Goal: Use online tool/utility: Utilize a website feature to perform a specific function

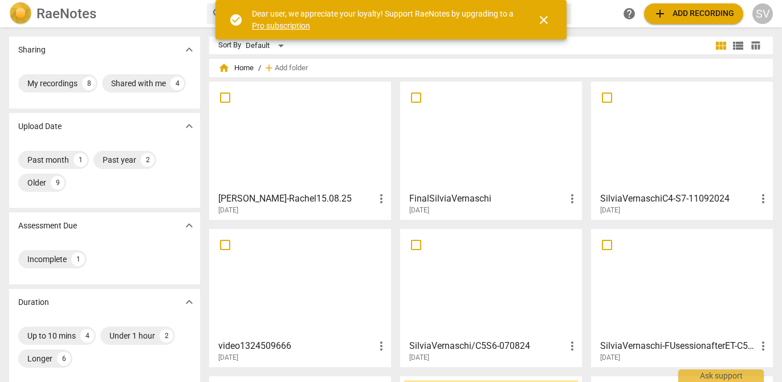
click at [537, 18] on span "close" at bounding box center [544, 20] width 14 height 14
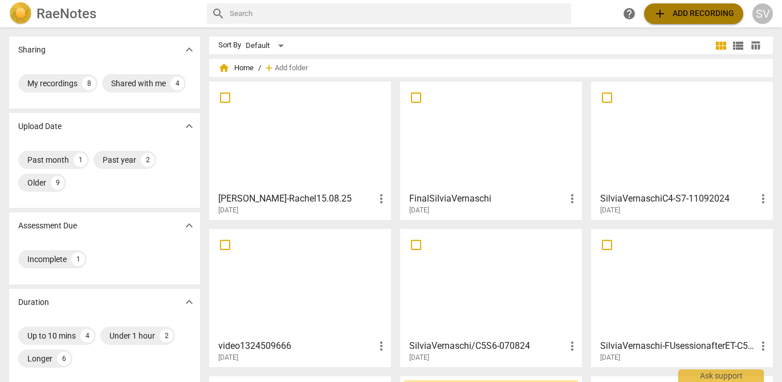
click at [670, 18] on span "add Add recording" at bounding box center [694, 14] width 81 height 14
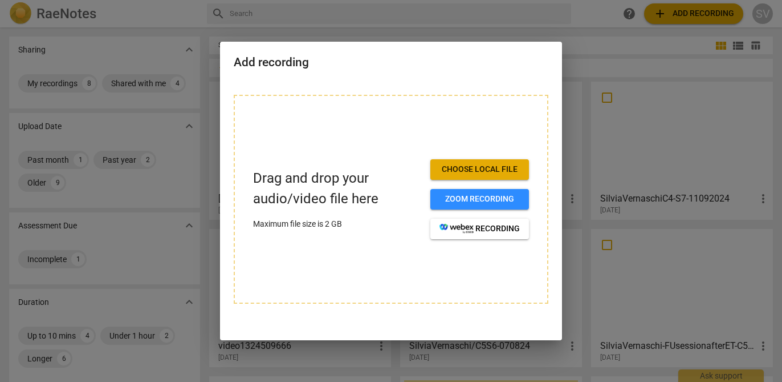
click at [456, 171] on span "Choose local file" at bounding box center [480, 169] width 80 height 11
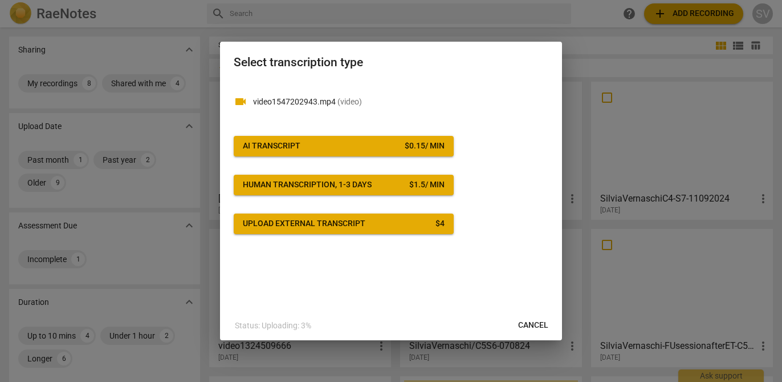
click at [348, 139] on button "AI Transcript $ 0.15 / min" at bounding box center [344, 146] width 220 height 21
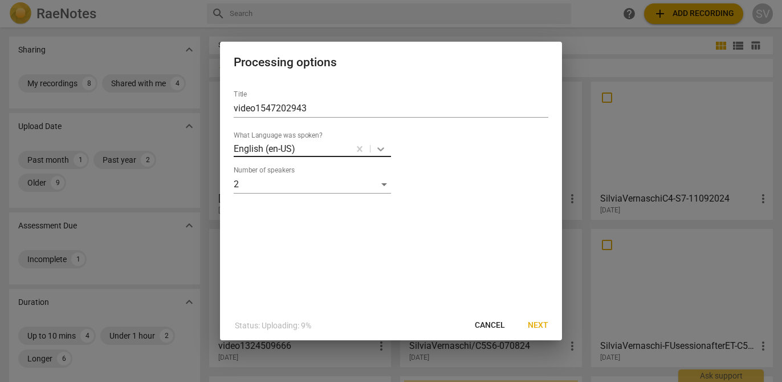
click at [383, 147] on icon at bounding box center [380, 148] width 11 height 11
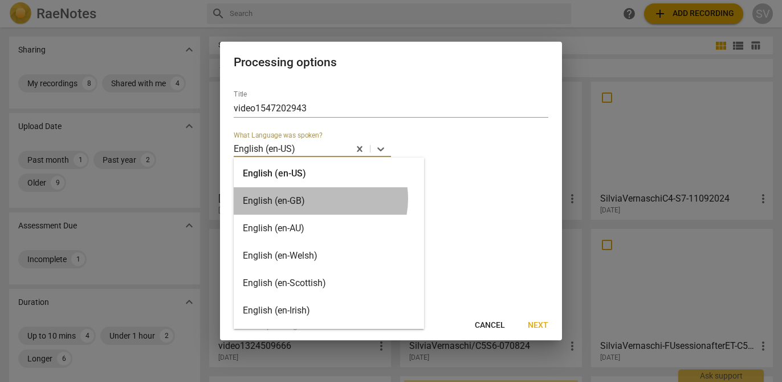
click at [320, 198] on div "English (en-GB)" at bounding box center [329, 200] width 190 height 27
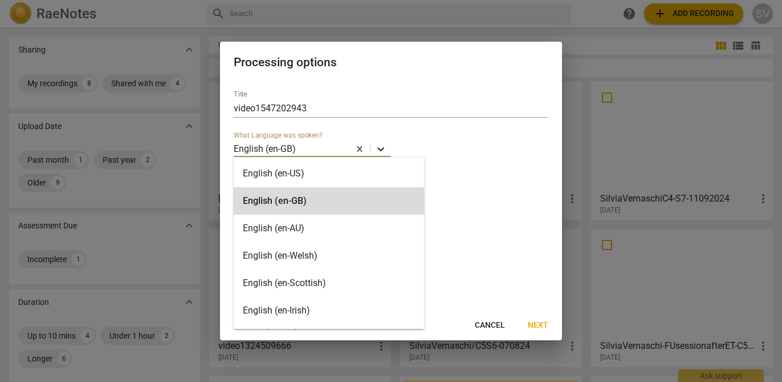
click at [383, 148] on icon at bounding box center [381, 149] width 7 height 4
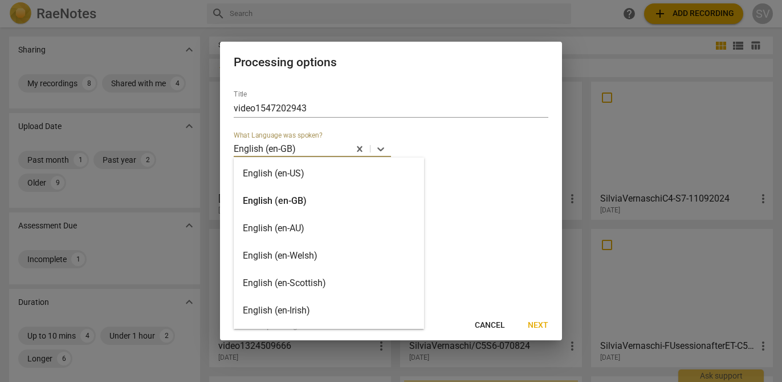
click at [358, 174] on div "English (en-US)" at bounding box center [329, 173] width 190 height 27
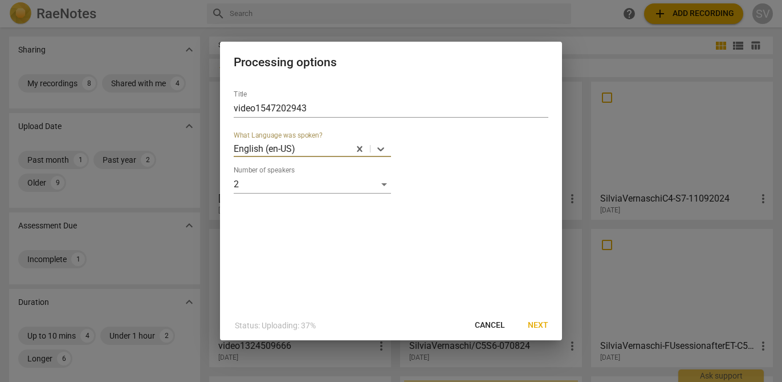
click at [541, 324] on span "Next" at bounding box center [538, 324] width 21 height 11
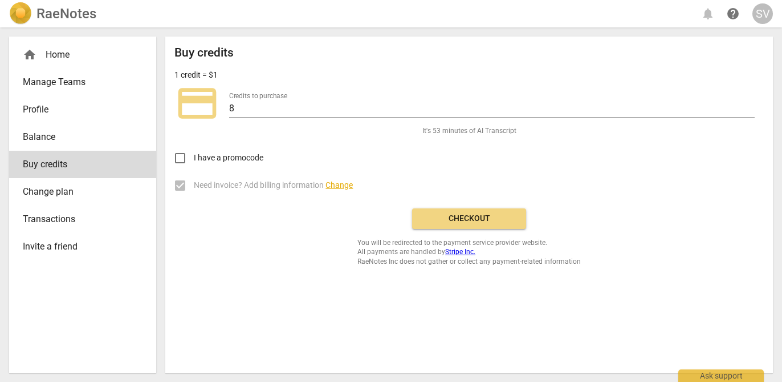
click at [494, 213] on span "Checkout" at bounding box center [469, 218] width 96 height 11
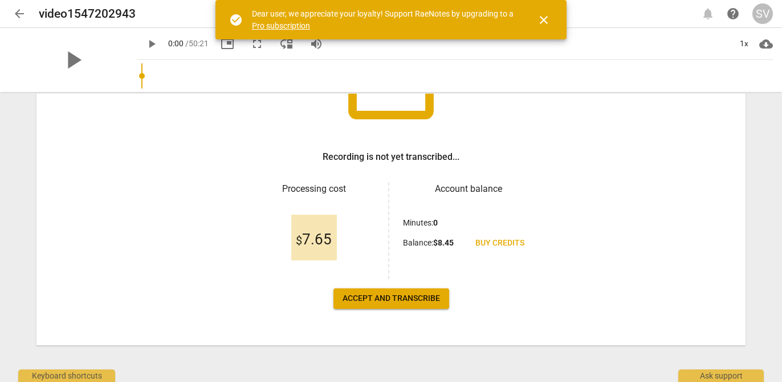
scroll to position [133, 0]
click at [399, 298] on span "Accept and transcribe" at bounding box center [392, 298] width 98 height 11
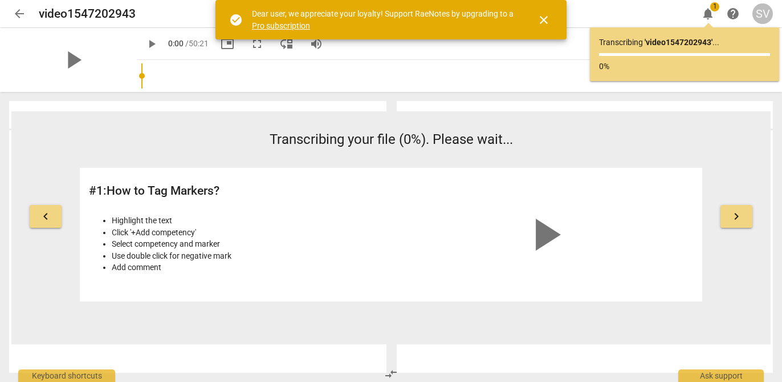
scroll to position [0, 0]
